Goal: Task Accomplishment & Management: Manage account settings

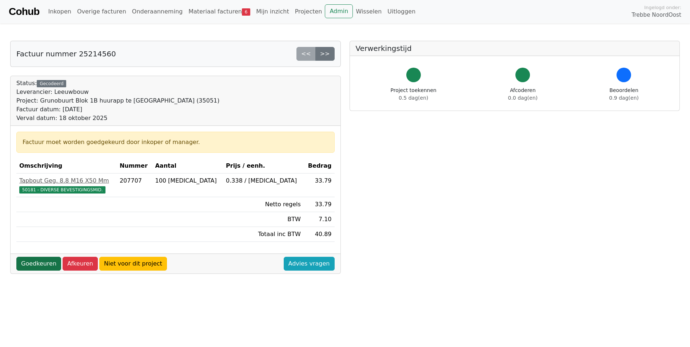
click at [38, 265] on link "Goedkeuren" at bounding box center [38, 264] width 45 height 14
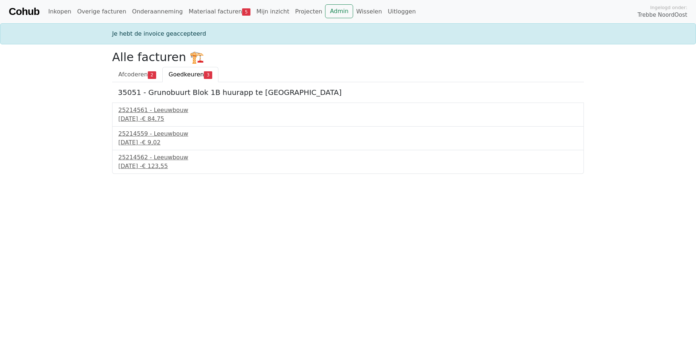
click at [183, 75] on span "Goedkeuren" at bounding box center [185, 74] width 35 height 7
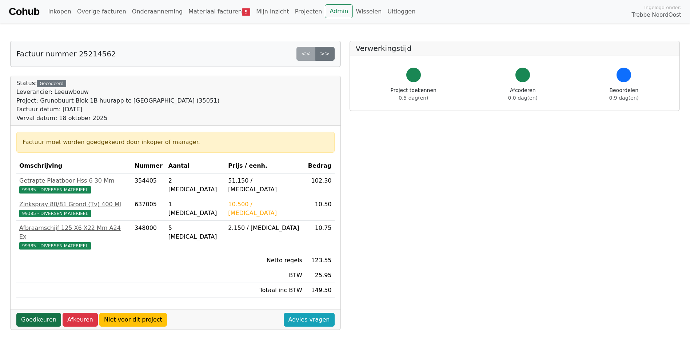
click at [34, 313] on link "Goedkeuren" at bounding box center [38, 320] width 45 height 14
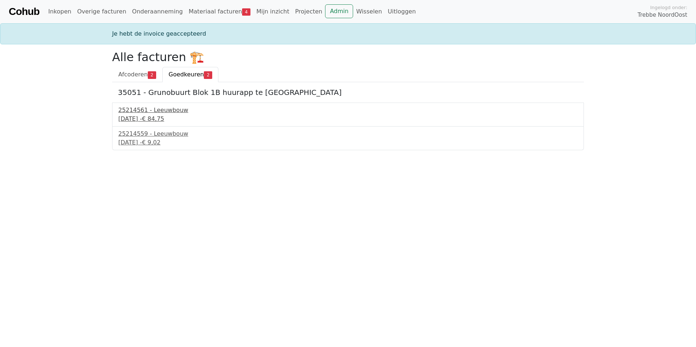
click at [158, 115] on div "18 september 2025 - € 84,75" at bounding box center [347, 119] width 459 height 9
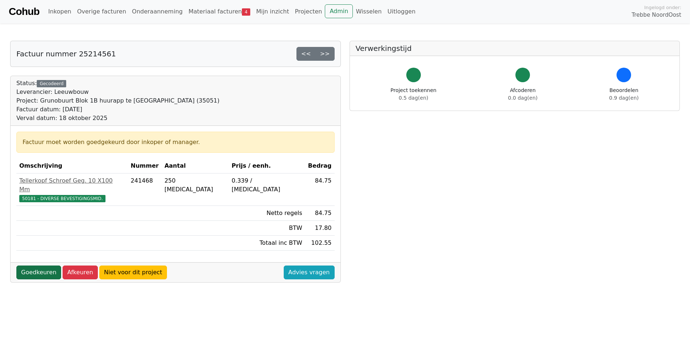
click at [44, 266] on link "Goedkeuren" at bounding box center [38, 273] width 45 height 14
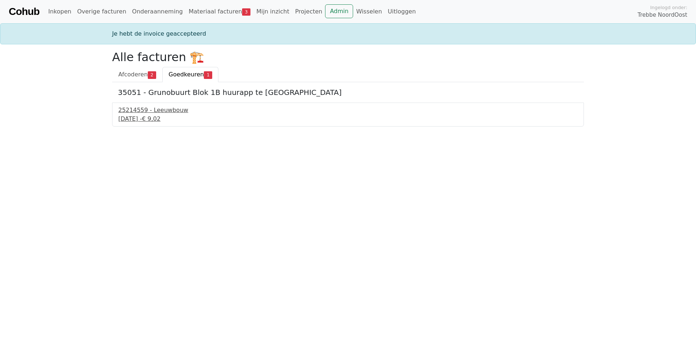
click at [158, 119] on div "18 september 2025 - € 9,02" at bounding box center [347, 119] width 459 height 9
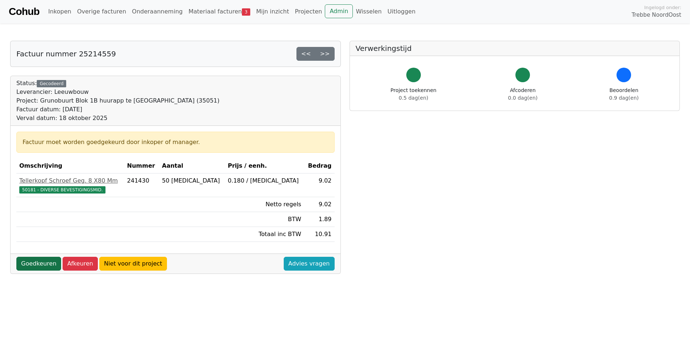
click at [46, 263] on link "Goedkeuren" at bounding box center [38, 264] width 45 height 14
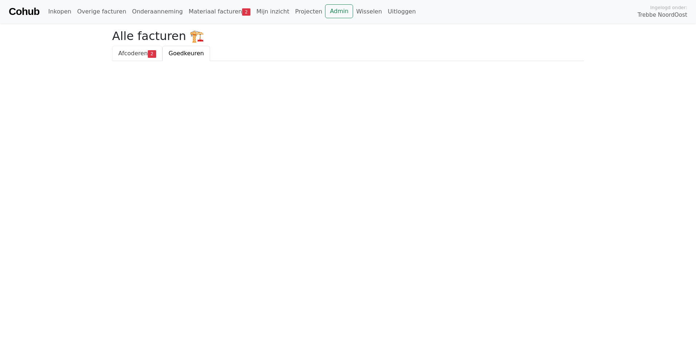
click at [142, 55] on span "Afcoderen" at bounding box center [132, 53] width 29 height 7
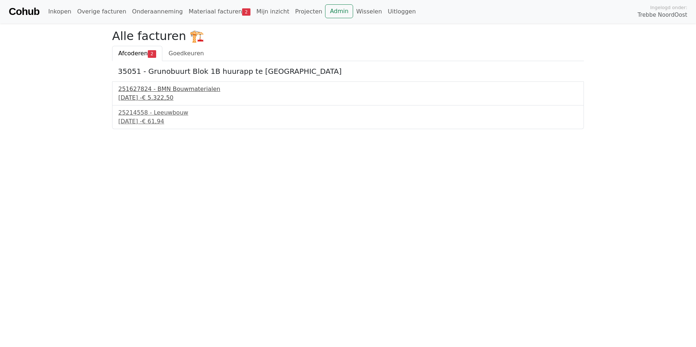
click at [162, 95] on div "[DATE] - € 5.322,50" at bounding box center [347, 97] width 459 height 9
